Goal: Communication & Community: Answer question/provide support

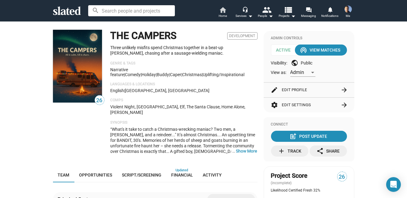
scroll to position [3, 0]
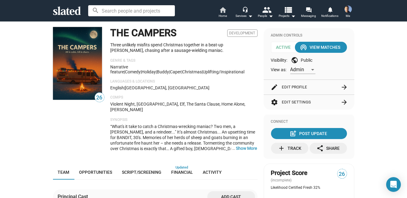
click at [224, 10] on mat-icon "home" at bounding box center [222, 9] width 7 height 7
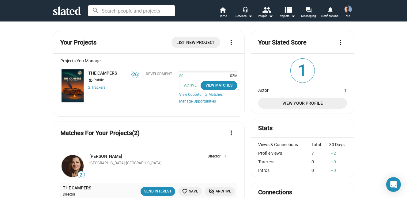
click at [101, 74] on link "THE CAMPERS" at bounding box center [103, 72] width 29 height 5
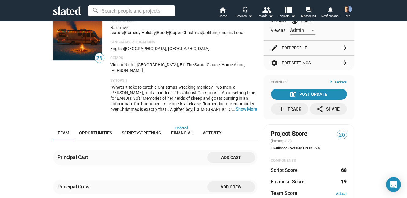
scroll to position [45, 0]
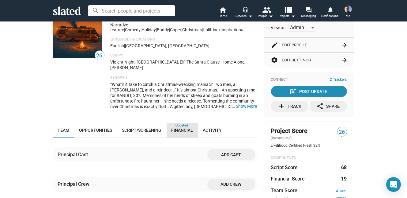
click at [179, 127] on span "Financial" at bounding box center [183, 129] width 22 height 5
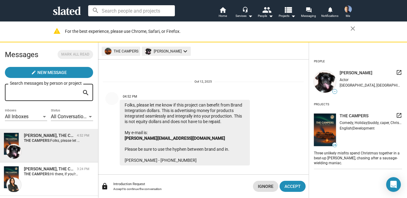
scroll to position [5, 0]
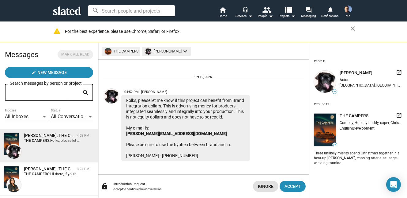
drag, startPoint x: 0, startPoint y: 0, endPoint x: 162, endPoint y: 27, distance: 164.7
click at [153, 112] on div "Folks, please let me know if this project can benefit from Brand Integration do…" at bounding box center [185, 128] width 129 height 66
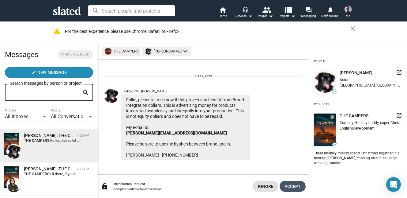
click at [294, 186] on span "Accept" at bounding box center [293, 185] width 16 height 11
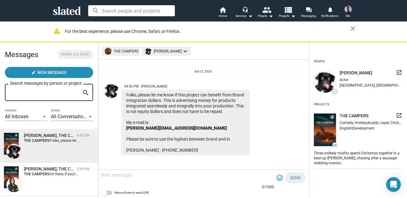
scroll to position [15, 0]
click at [163, 50] on mat-chip "Sharon Bruneau keyboard_arrow_down" at bounding box center [166, 51] width 49 height 9
click at [185, 77] on div at bounding box center [203, 99] width 407 height 198
drag, startPoint x: 194, startPoint y: 127, endPoint x: 140, endPoint y: 128, distance: 53.6
click at [140, 128] on div "Folks, please let me know if this project can benefit from Brand Integration do…" at bounding box center [185, 122] width 129 height 66
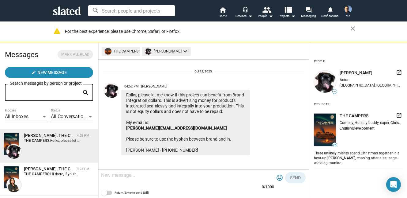
click at [177, 72] on div "04:52 PM Sharon Bruneau Folks, please let me know if this project can benefit f…" at bounding box center [203, 108] width 201 height 93
click at [111, 84] on img at bounding box center [111, 90] width 15 height 15
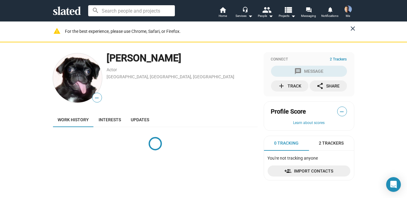
click at [353, 26] on mat-icon "close" at bounding box center [353, 28] width 7 height 7
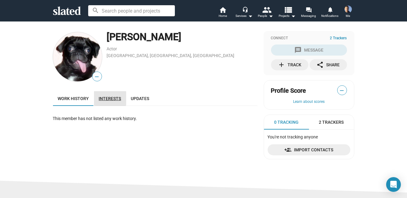
click at [104, 98] on span "Interests" at bounding box center [110, 98] width 22 height 5
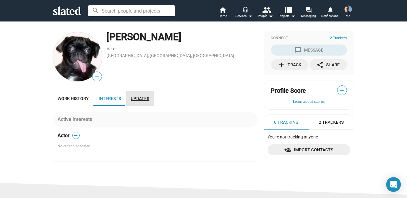
click at [134, 98] on span "Updates" at bounding box center [140, 98] width 18 height 5
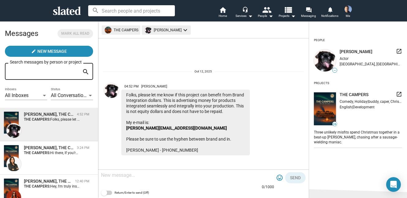
click at [134, 180] on div at bounding box center [187, 175] width 173 height 18
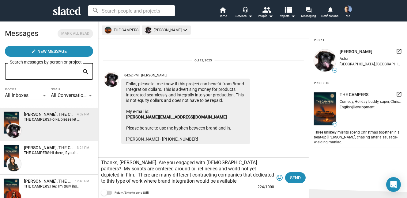
click at [175, 168] on textarea "Thanks, Sharon. Are you engaged with Canadian partners? My scripts are centered…" at bounding box center [187, 171] width 173 height 25
click at [196, 174] on textarea "Thanks, Sharon. Are you engaged with Canadian partners? My scripts are centered…" at bounding box center [187, 171] width 173 height 25
click at [240, 180] on textarea "Thanks, Sharon. Are you engaged with Canadian partners? My scripts are centered…" at bounding box center [187, 171] width 173 height 25
type textarea "Thanks, Sharon. Are you engaged with Canadian partners? My scripts are centered…"
click at [292, 178] on span "Send" at bounding box center [295, 177] width 11 height 11
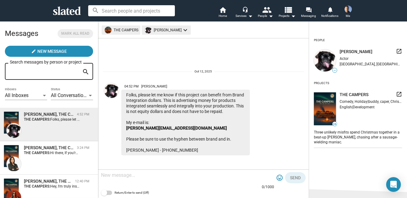
scroll to position [43, 0]
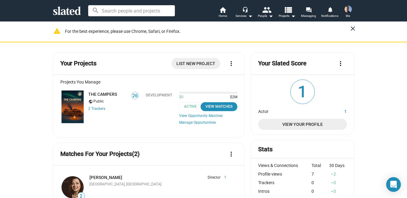
click at [352, 28] on mat-icon "close" at bounding box center [353, 28] width 7 height 7
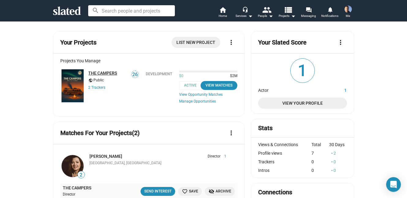
click at [103, 72] on link "THE CAMPERS" at bounding box center [103, 72] width 29 height 5
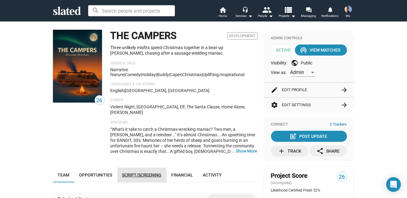
click at [136, 172] on span "Script/Screening" at bounding box center [142, 174] width 40 height 5
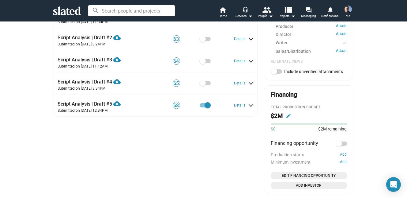
scroll to position [227, 0]
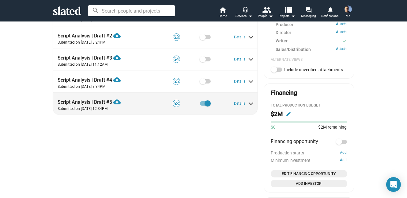
click at [251, 100] on span at bounding box center [250, 103] width 3 height 6
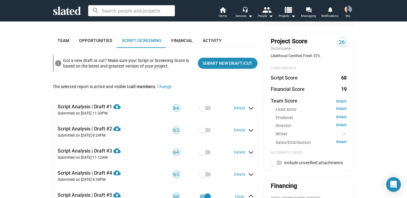
scroll to position [0, 0]
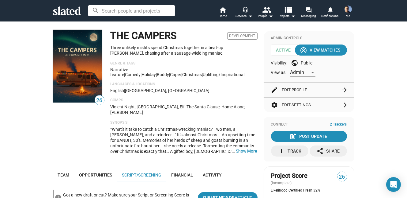
click at [119, 9] on input at bounding box center [131, 10] width 87 height 11
click at [246, 14] on div "Services arrow_drop_down" at bounding box center [244, 15] width 17 height 7
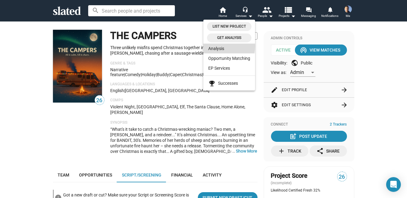
click at [221, 46] on link "Analysis" at bounding box center [229, 49] width 52 height 10
